Goal: Transaction & Acquisition: Book appointment/travel/reservation

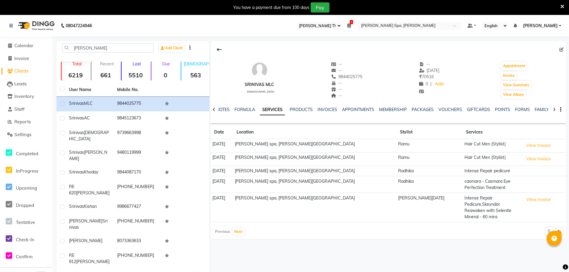
select select "100"
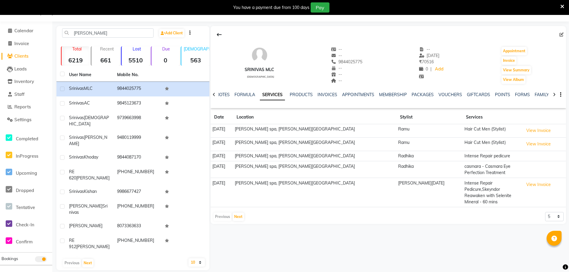
click at [561, 34] on icon at bounding box center [562, 35] width 4 height 4
select select "[DEMOGRAPHIC_DATA]"
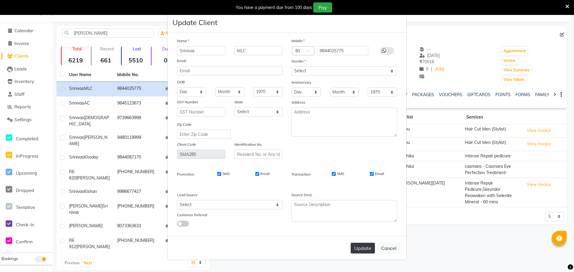
click at [360, 249] on button "Update" at bounding box center [362, 248] width 24 height 11
select select
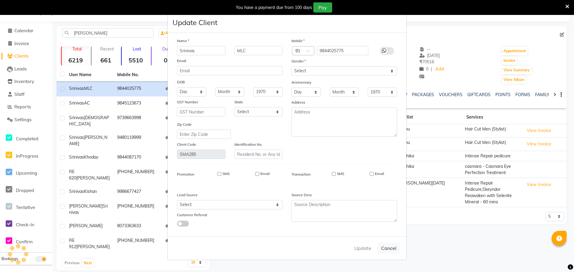
select select
checkbox input "false"
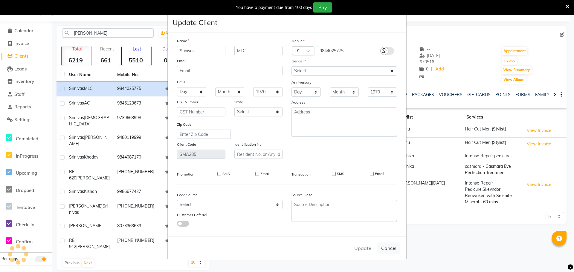
checkbox input "false"
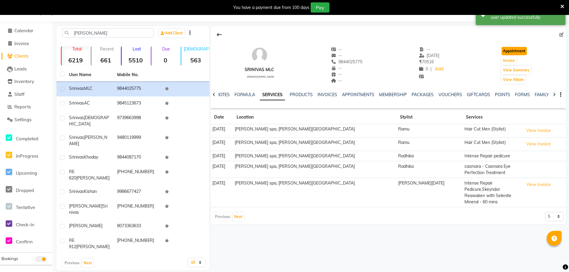
click at [517, 47] on button "Appointment" at bounding box center [514, 51] width 25 height 8
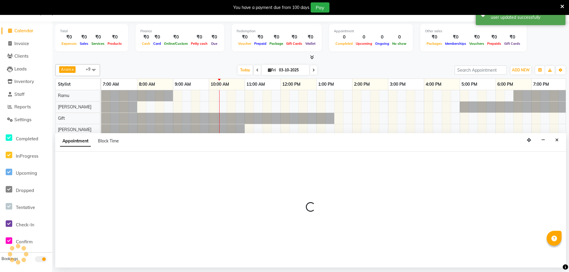
select select "tentative"
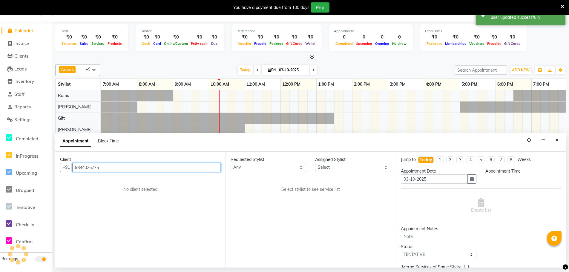
scroll to position [0, 108]
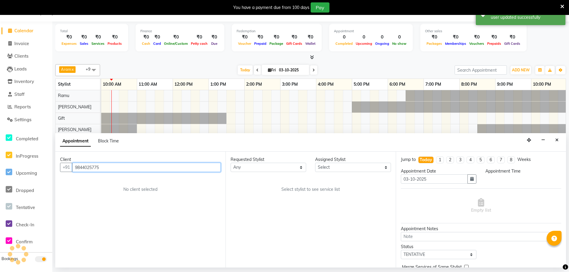
select select "480"
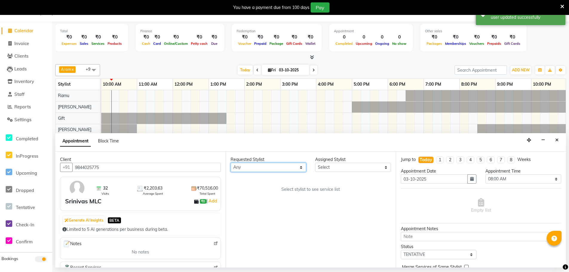
click at [270, 165] on select "Any [PERSON_NAME] Bem Gift [PERSON_NAME] Radhika [PERSON_NAME] [PERSON_NAME] Spa" at bounding box center [269, 167] width 76 height 9
select select "84952"
click at [231, 163] on select "Any [PERSON_NAME] Bem Gift [PERSON_NAME] Radhika [PERSON_NAME] [PERSON_NAME] Spa" at bounding box center [269, 167] width 76 height 9
select select "84952"
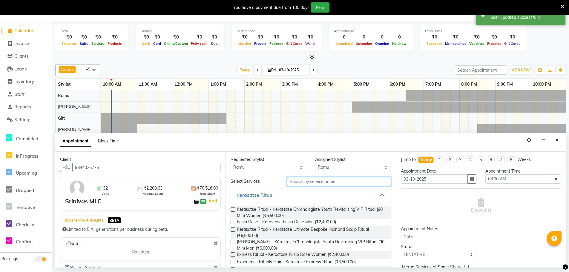
click at [321, 180] on input "text" at bounding box center [339, 181] width 104 height 9
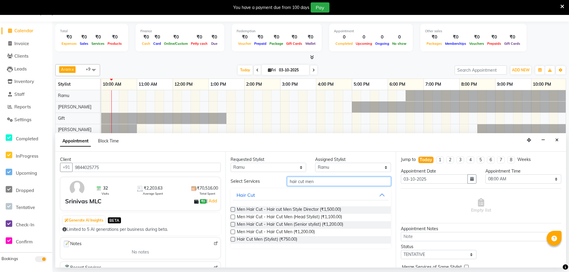
type input "hair cut men"
click at [233, 210] on label at bounding box center [233, 209] width 4 height 4
click at [233, 210] on input "checkbox" at bounding box center [233, 210] width 4 height 4
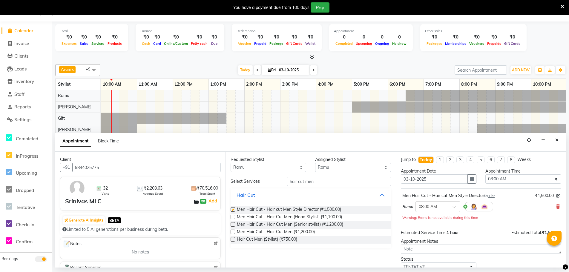
checkbox input "false"
click at [444, 205] on input "text" at bounding box center [432, 206] width 26 height 6
click at [431, 236] on div "09:00 AM" at bounding box center [438, 234] width 44 height 11
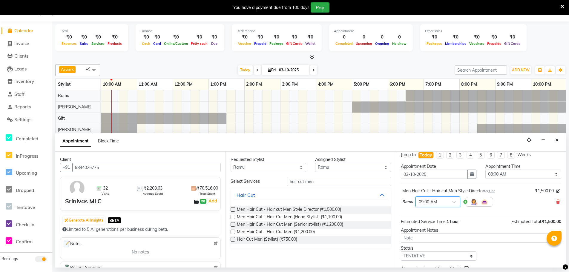
scroll to position [0, 0]
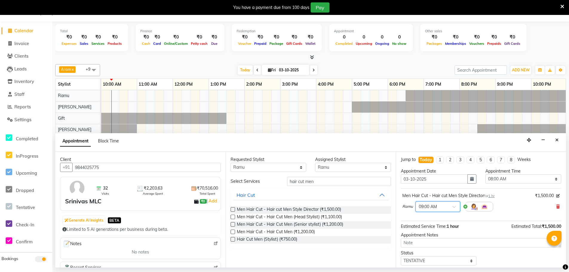
click at [491, 196] on span "1 hr" at bounding box center [491, 196] width 6 height 4
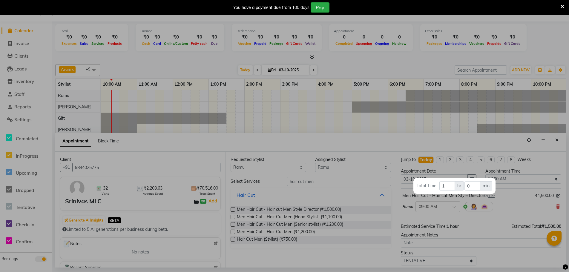
click at [485, 226] on div at bounding box center [284, 136] width 569 height 272
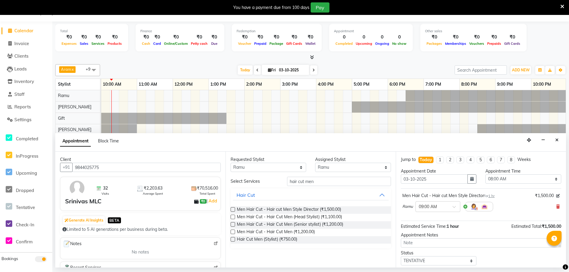
scroll to position [36, 0]
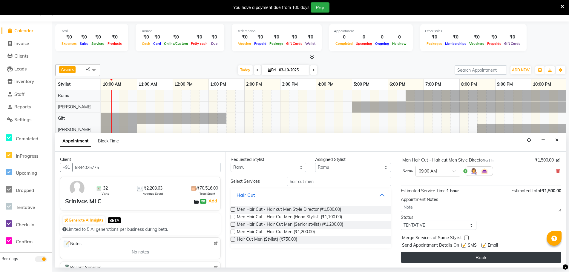
click at [487, 258] on button "Book" at bounding box center [481, 257] width 160 height 11
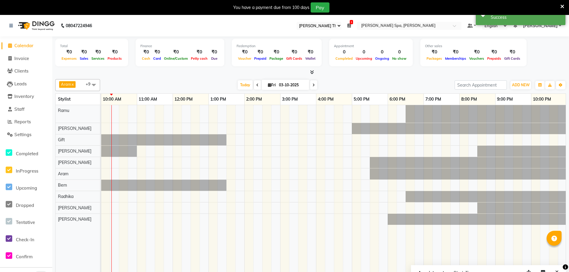
scroll to position [15, 0]
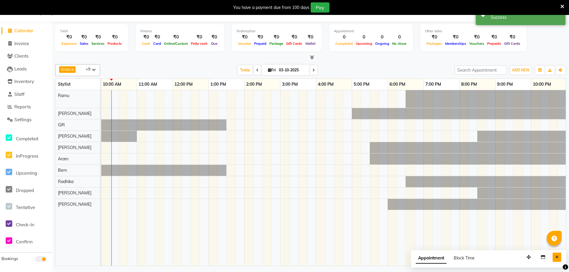
click at [560, 257] on button "Close" at bounding box center [557, 257] width 9 height 9
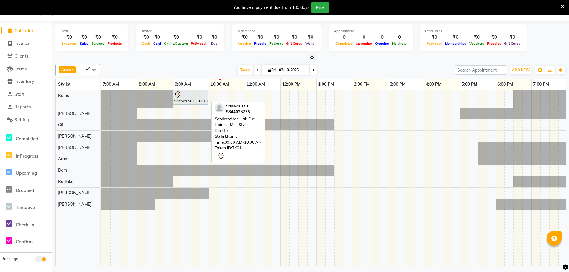
click at [191, 97] on div at bounding box center [190, 94] width 33 height 7
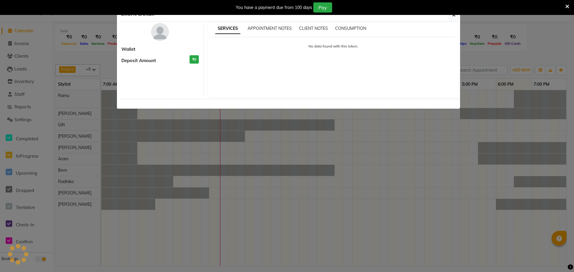
select select "7"
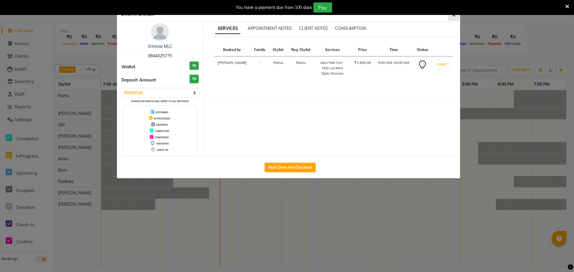
click at [452, 16] on icon "button" at bounding box center [454, 15] width 4 height 5
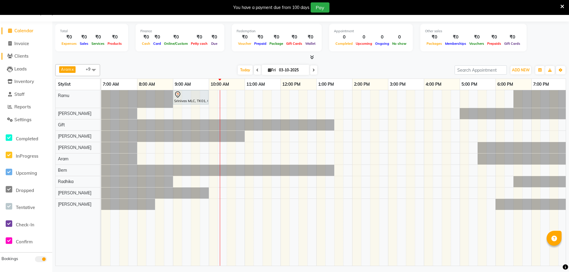
click at [22, 57] on span "Clients" at bounding box center [21, 56] width 14 height 6
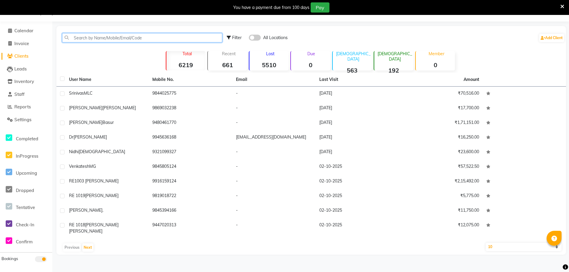
click at [103, 39] on input "text" at bounding box center [142, 37] width 160 height 9
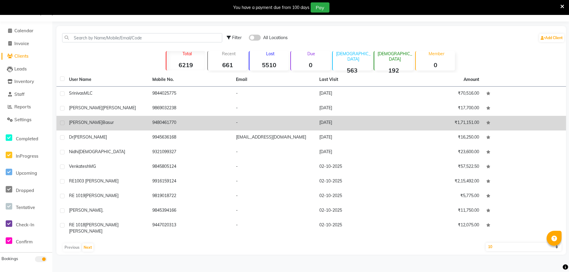
click at [102, 125] on span "Basur" at bounding box center [107, 122] width 11 height 5
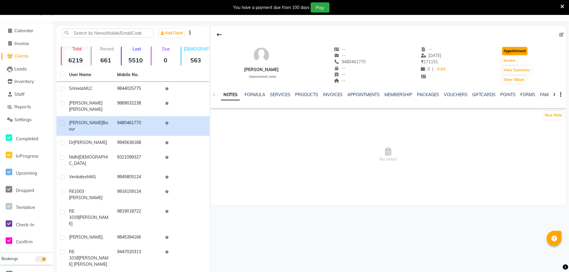
click at [518, 48] on button "Appointment" at bounding box center [514, 51] width 25 height 8
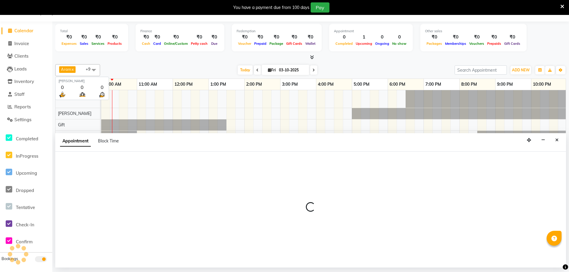
scroll to position [0, 108]
select select "480"
select select "tentative"
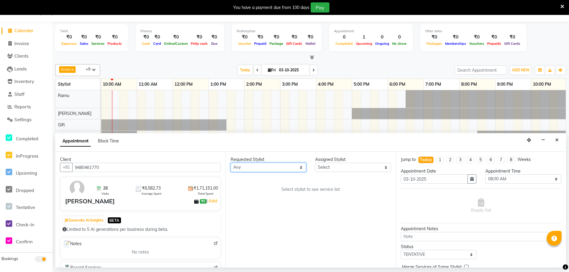
click at [248, 166] on select "Any [PERSON_NAME] Bem Gift [PERSON_NAME] Radhika [PERSON_NAME] [PERSON_NAME] Spa" at bounding box center [269, 167] width 76 height 9
select select "84961"
click at [231, 163] on select "Any [PERSON_NAME] Bem Gift [PERSON_NAME] Radhika [PERSON_NAME] [PERSON_NAME] Spa" at bounding box center [269, 167] width 76 height 9
select select "84961"
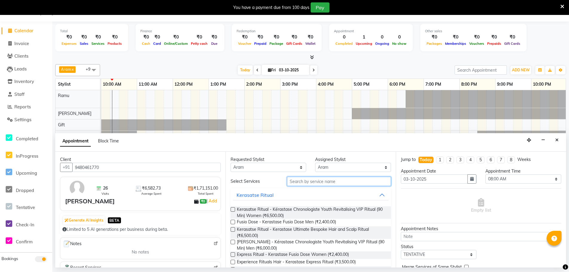
click at [301, 180] on input "text" at bounding box center [339, 181] width 104 height 9
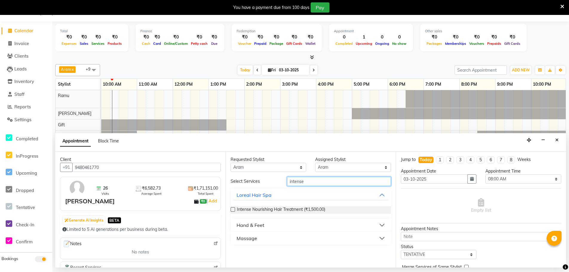
type input "intense"
click at [249, 239] on div "Massage" at bounding box center [247, 238] width 21 height 7
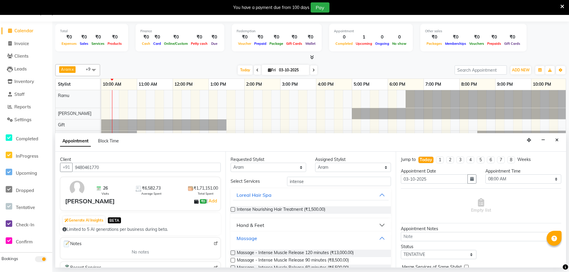
scroll to position [14, 0]
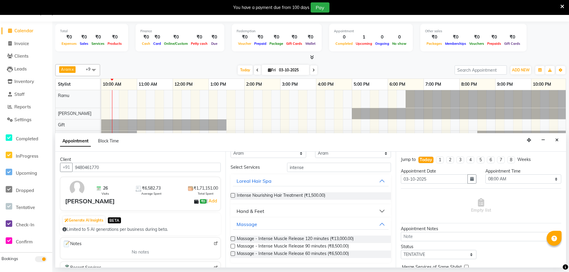
click at [235, 255] on label at bounding box center [233, 254] width 4 height 4
click at [235, 255] on input "checkbox" at bounding box center [233, 254] width 4 height 4
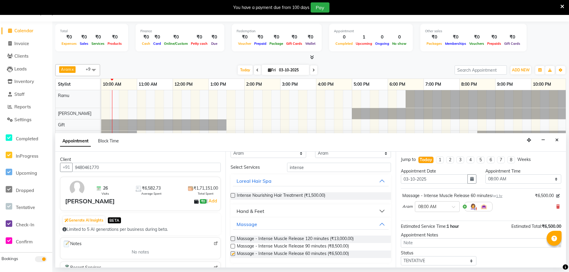
checkbox input "false"
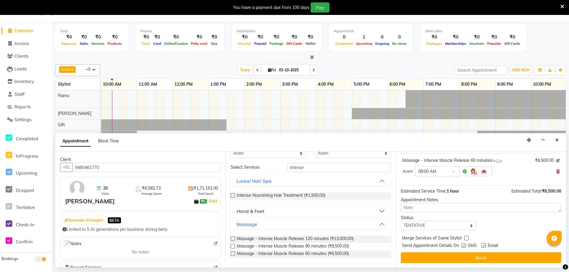
scroll to position [36, 0]
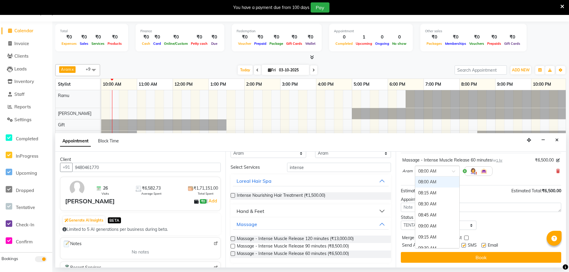
click at [434, 174] on div "× 08:00 AM" at bounding box center [437, 171] width 45 height 11
click at [435, 193] on div "08:15 AM" at bounding box center [437, 193] width 44 height 11
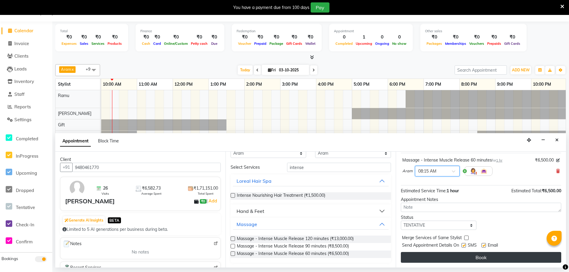
click at [442, 256] on button "Book" at bounding box center [481, 257] width 160 height 11
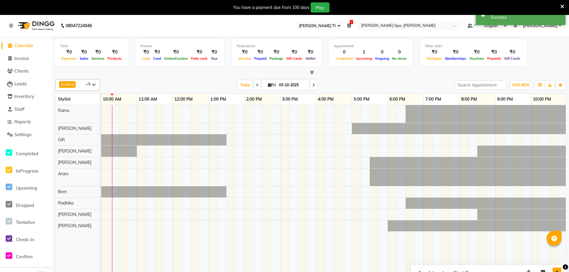
scroll to position [15, 0]
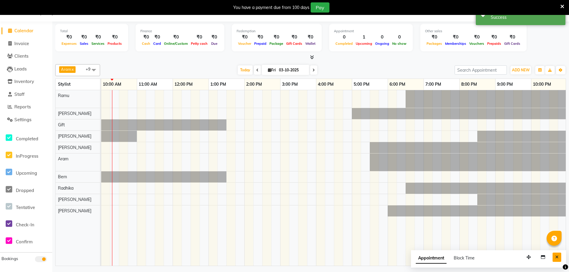
click at [557, 258] on icon "Close" at bounding box center [556, 257] width 3 height 4
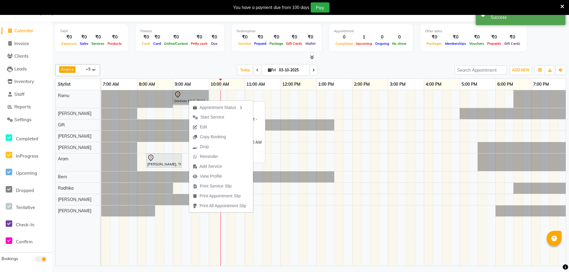
click at [182, 97] on link "Srinivas MLC, TK01, 09:00 AM-10:00 AM, Men Hair Cut - Hair cut Men Style Direct…" at bounding box center [191, 97] width 36 height 14
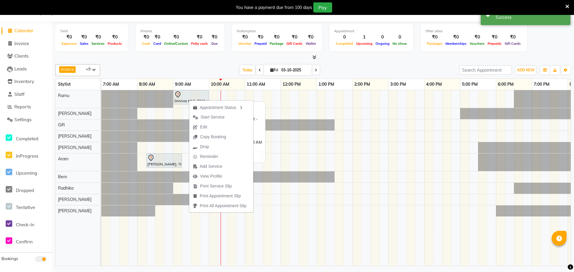
select select "7"
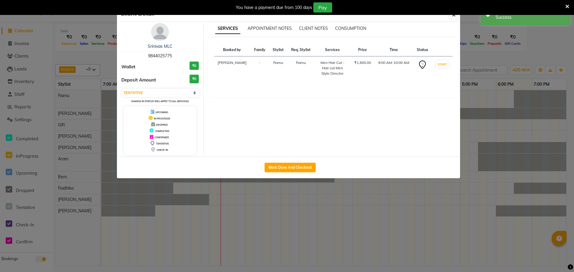
click at [299, 162] on div "Mark Done And Checkout" at bounding box center [290, 168] width 340 height 22
click at [298, 169] on button "Mark Done And Checkout" at bounding box center [289, 168] width 51 height 10
select select "8545"
select select "service"
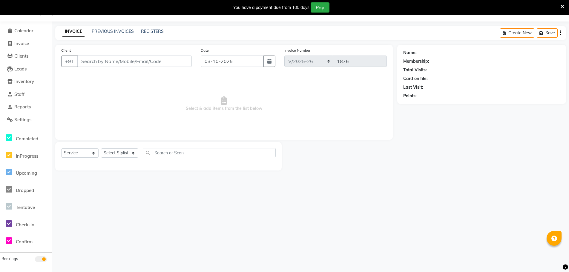
type input "9844025775"
select select "84952"
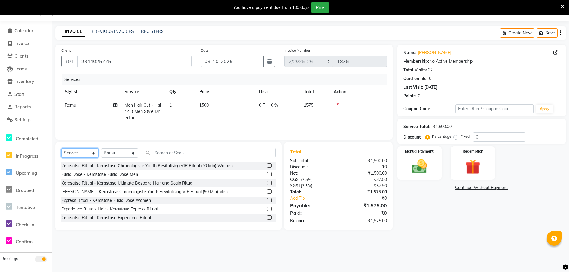
click at [77, 154] on select "Select Service Product Membership Package Voucher Prepaid Gift Card" at bounding box center [79, 152] width 37 height 9
select select "product"
click at [61, 148] on select "Select Service Product Membership Package Voucher Prepaid Gift Card" at bounding box center [79, 152] width 37 height 9
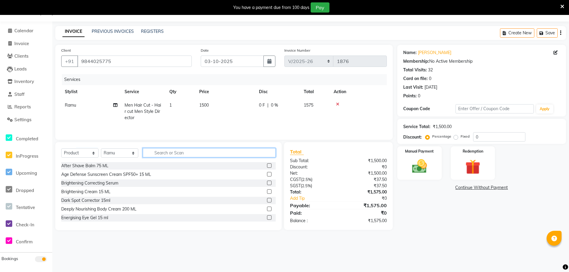
click at [183, 153] on input "text" at bounding box center [209, 152] width 133 height 9
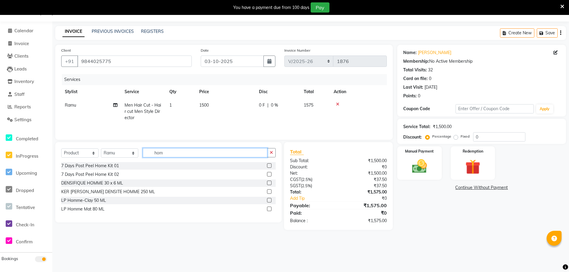
type input "hom"
click at [269, 192] on label at bounding box center [269, 191] width 4 height 4
click at [269, 192] on input "checkbox" at bounding box center [269, 192] width 4 height 4
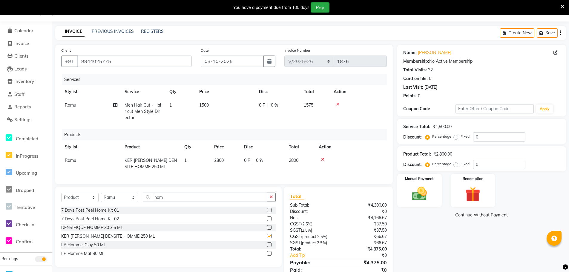
checkbox input "false"
click at [222, 160] on span "2800" at bounding box center [219, 160] width 10 height 5
select select "84952"
click at [220, 160] on input "2800" at bounding box center [225, 161] width 23 height 9
type input "2600"
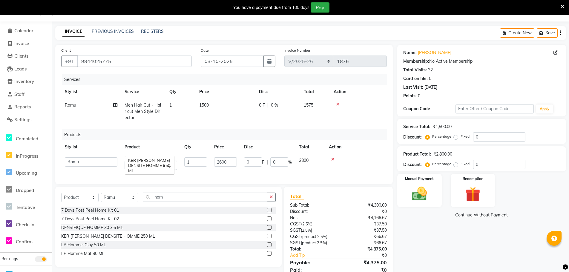
click at [240, 118] on td "1500" at bounding box center [226, 112] width 60 height 26
select select "84952"
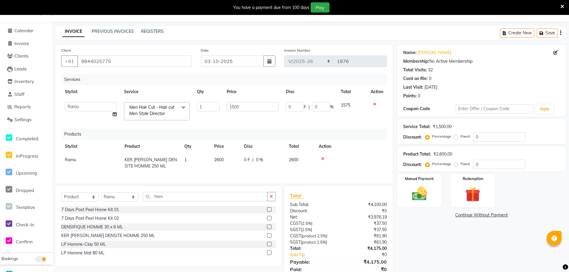
click at [188, 159] on td "1" at bounding box center [196, 163] width 30 height 20
select select "84952"
click at [195, 162] on input "1" at bounding box center [195, 161] width 23 height 9
type input "2"
click at [235, 131] on div "Products" at bounding box center [227, 134] width 330 height 11
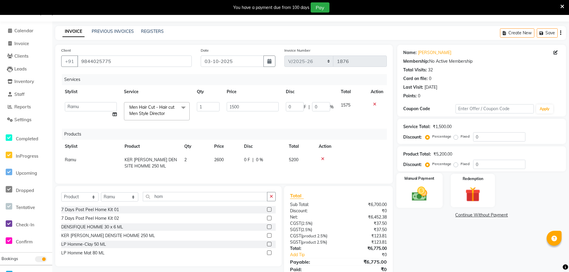
click at [426, 186] on img at bounding box center [419, 194] width 25 height 18
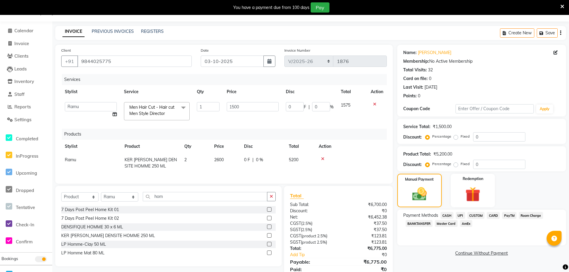
click at [447, 214] on span "CASH" at bounding box center [447, 215] width 13 height 7
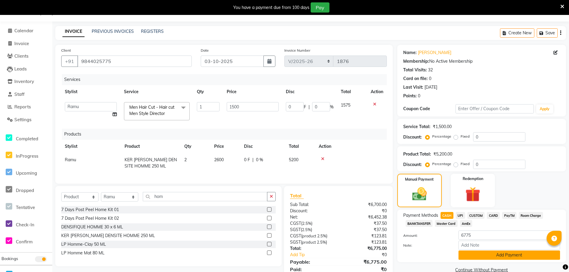
click at [477, 252] on button "Add Payment" at bounding box center [510, 255] width 102 height 9
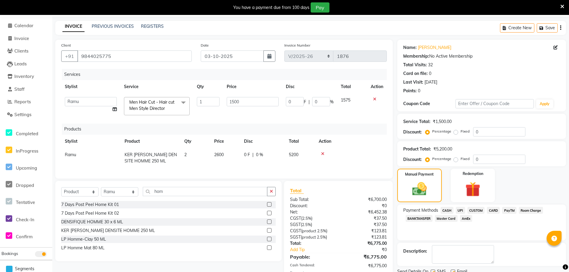
scroll to position [64, 0]
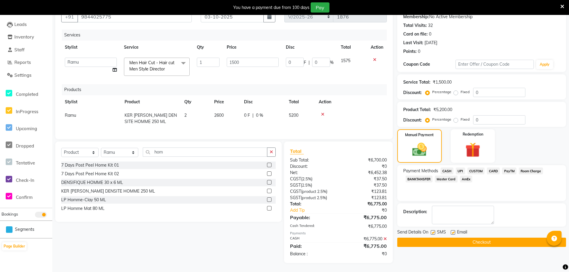
click at [452, 230] on label at bounding box center [453, 232] width 4 height 4
click at [452, 231] on input "checkbox" at bounding box center [453, 233] width 4 height 4
checkbox input "false"
click at [448, 239] on button "Checkout" at bounding box center [481, 242] width 169 height 9
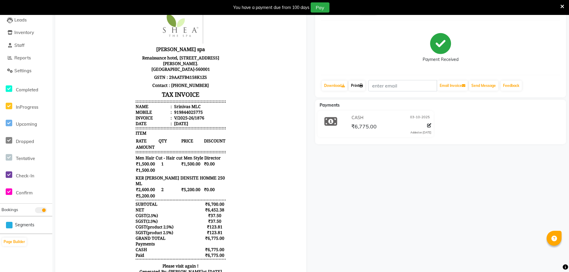
click at [352, 89] on link "Print" at bounding box center [357, 86] width 17 height 10
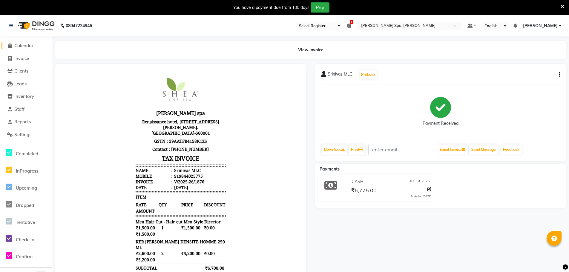
click at [20, 45] on span "Calendar" at bounding box center [23, 46] width 19 height 6
